Goal: Check status: Check status

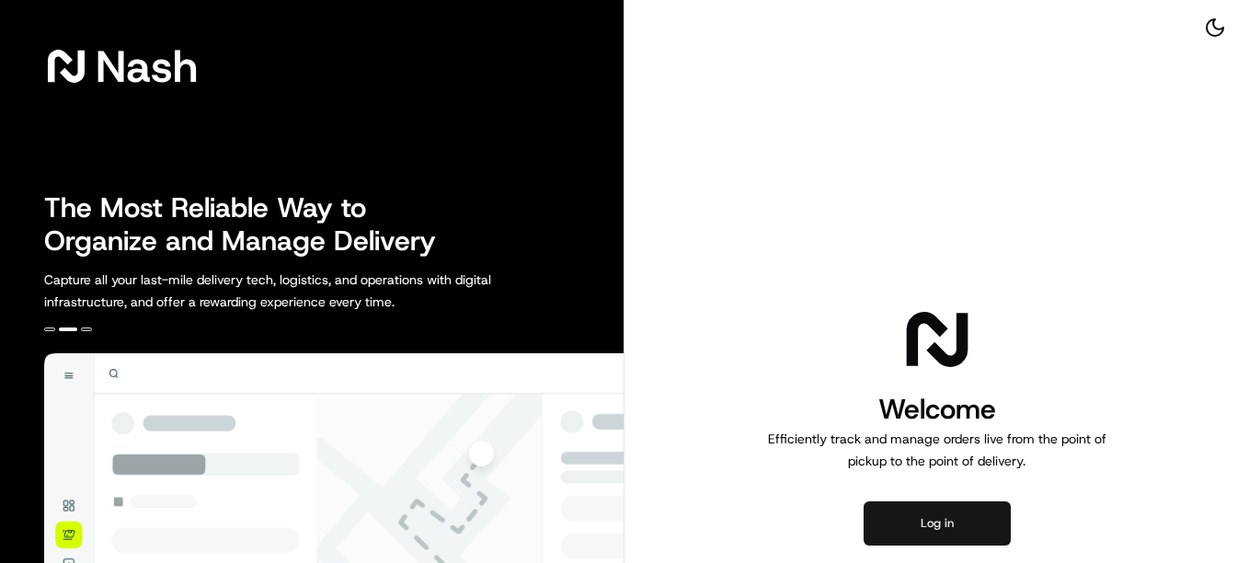
click at [964, 539] on button "Log in" at bounding box center [936, 523] width 147 height 44
